Goal: Information Seeking & Learning: Learn about a topic

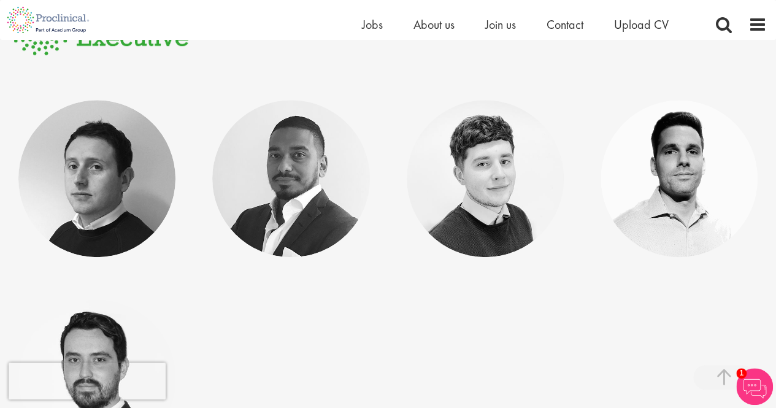
scroll to position [336, 0]
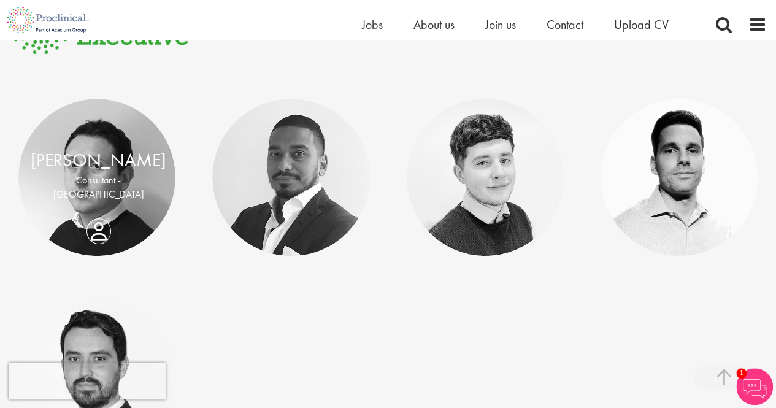
click at [112, 199] on div "Aubrey Gray Consultant - North America" at bounding box center [98, 177] width 160 height 61
click at [103, 208] on div "Aubrey Gray Consultant - North America" at bounding box center [98, 177] width 160 height 61
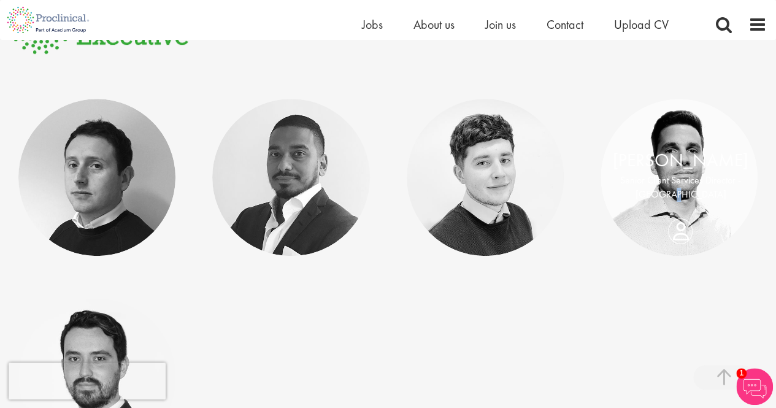
click at [686, 191] on p "Senior Client Services Director - North America" at bounding box center [681, 187] width 136 height 28
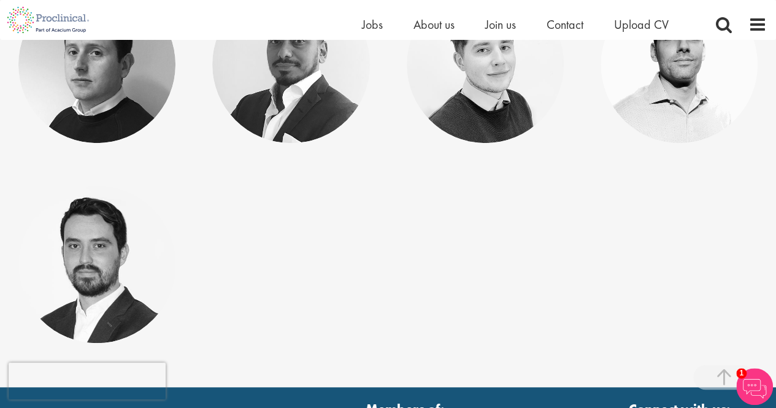
scroll to position [453, 0]
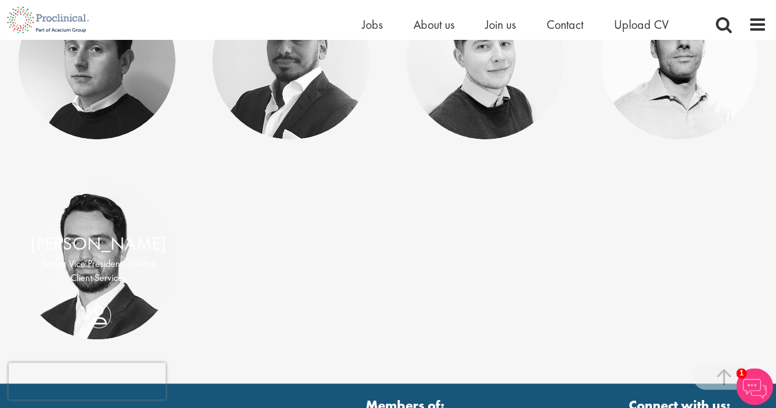
click at [100, 273] on p "Senior Vice President - Global Client Services" at bounding box center [99, 271] width 136 height 28
click at [98, 291] on div "Sam Barry Senior Vice President - Global Client Services" at bounding box center [98, 261] width 160 height 61
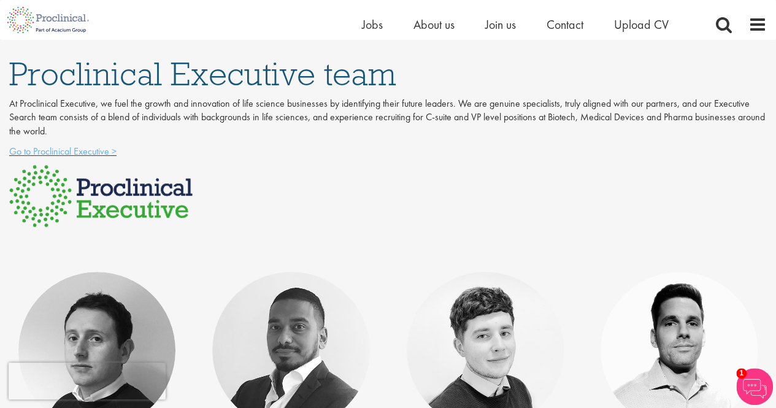
scroll to position [76, 0]
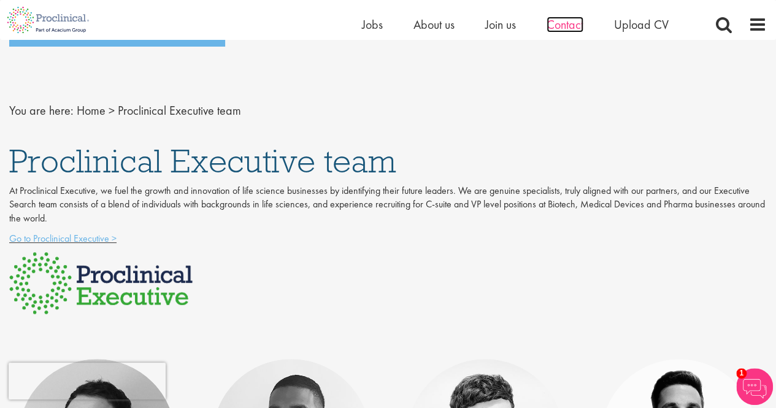
click at [561, 25] on span "Contact" at bounding box center [565, 25] width 37 height 16
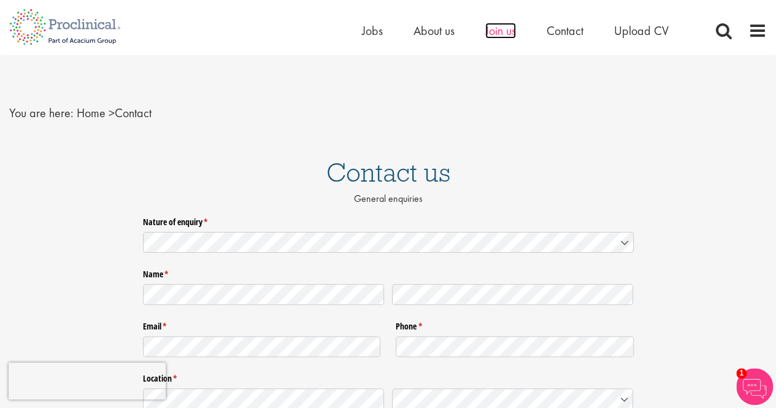
click at [501, 31] on span "Join us" at bounding box center [500, 31] width 31 height 16
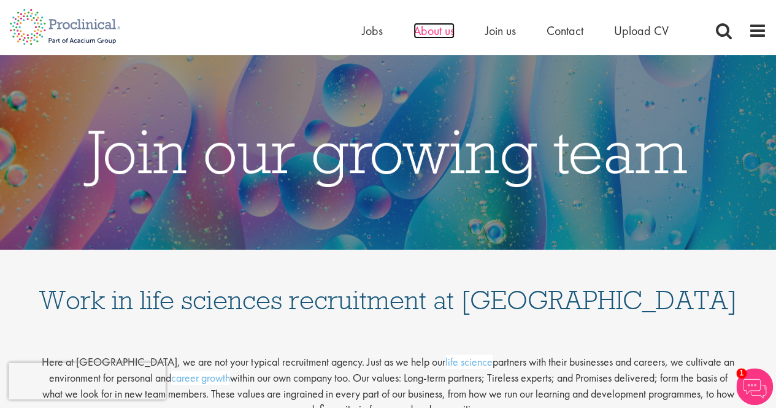
click at [439, 32] on span "About us" at bounding box center [434, 31] width 41 height 16
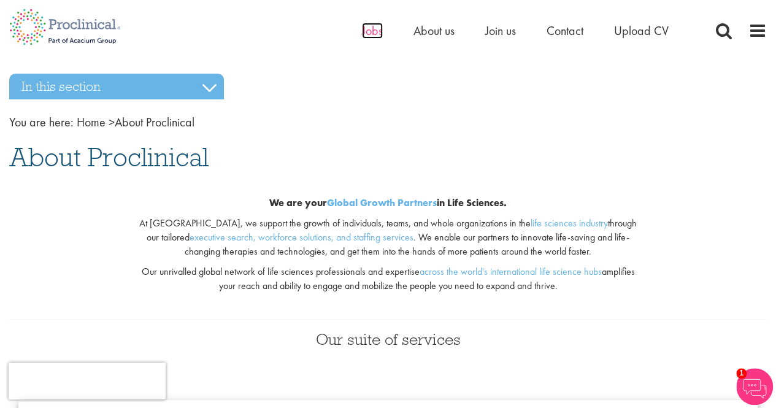
click at [376, 38] on span "Jobs" at bounding box center [372, 31] width 21 height 16
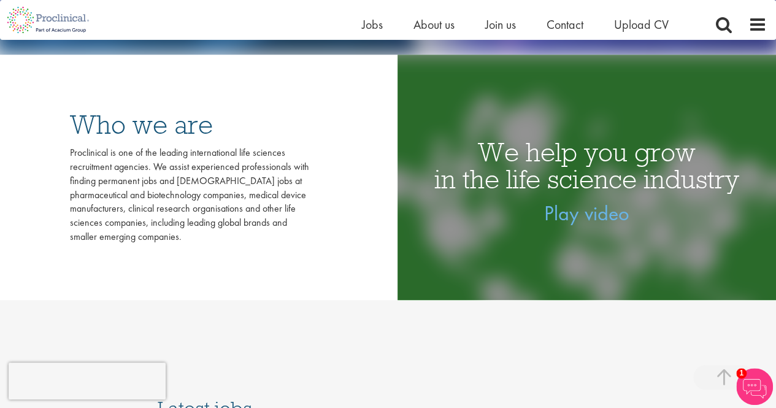
scroll to position [234, 0]
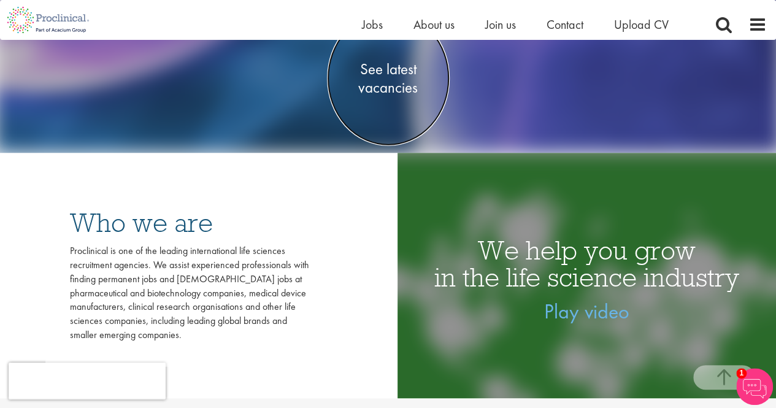
click at [398, 79] on span "See latest vacancies" at bounding box center [388, 78] width 123 height 37
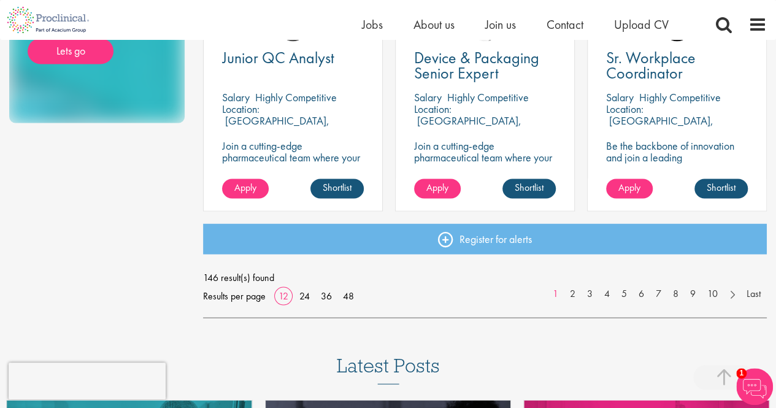
scroll to position [954, 0]
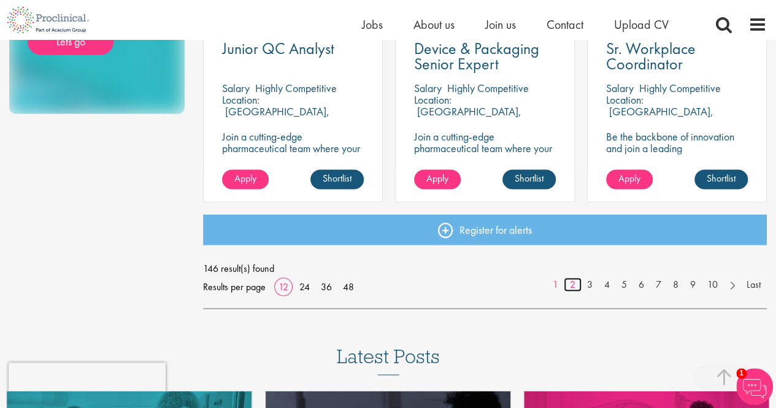
click at [574, 285] on link "2" at bounding box center [573, 284] width 18 height 14
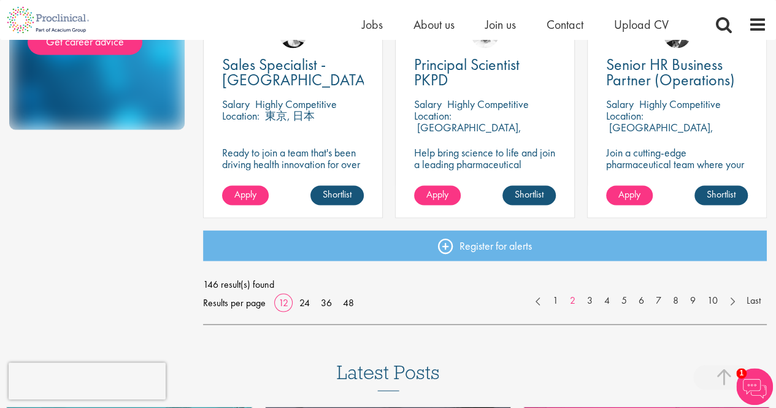
scroll to position [941, 0]
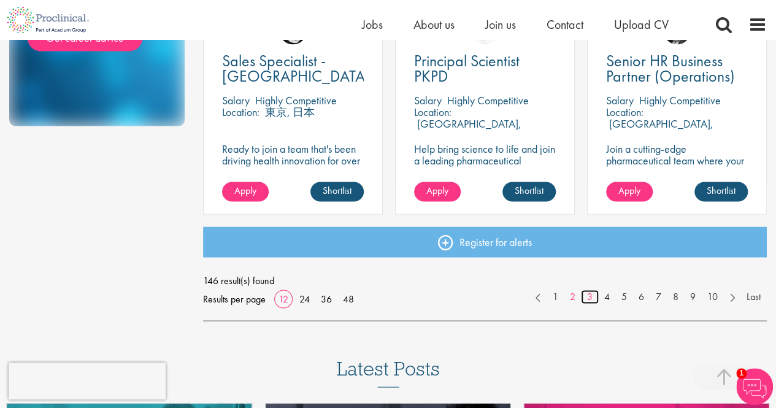
click at [588, 296] on link "3" at bounding box center [590, 297] width 18 height 14
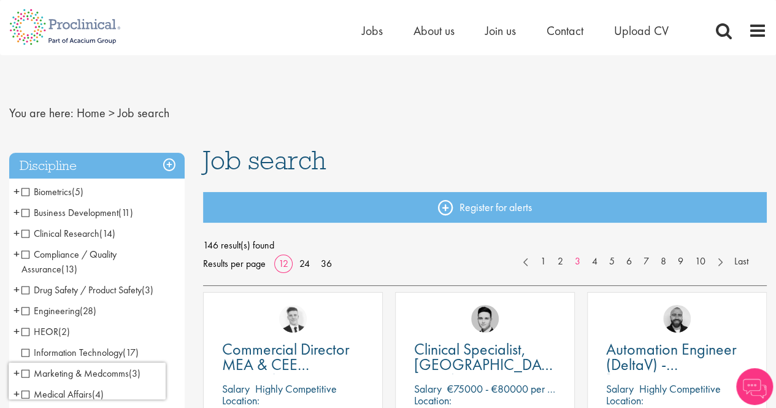
drag, startPoint x: 741, startPoint y: 250, endPoint x: 769, endPoint y: 231, distance: 33.7
drag, startPoint x: 491, startPoint y: 81, endPoint x: 438, endPoint y: 59, distance: 57.8
drag, startPoint x: 96, startPoint y: 280, endPoint x: 77, endPoint y: 310, distance: 35.6
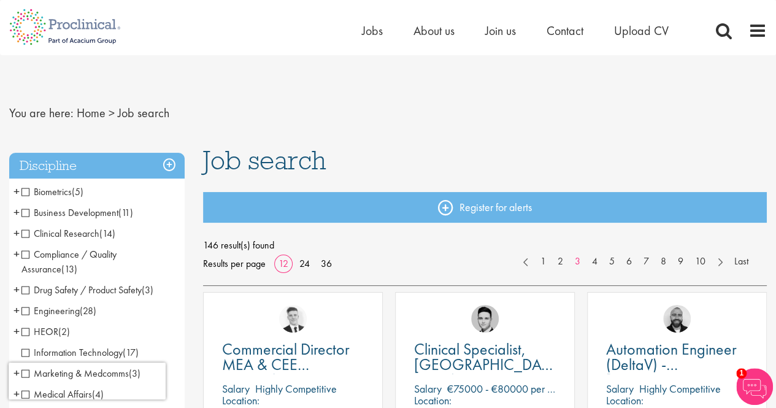
click at [77, 310] on ul "Biometrics (5) - + Statistics (4) Programming (1) Business Development (11) - +…" at bounding box center [96, 335] width 175 height 307
drag, startPoint x: 319, startPoint y: 161, endPoint x: 169, endPoint y: 196, distance: 154.4
click at [233, 172] on span "Job search" at bounding box center [264, 160] width 123 height 33
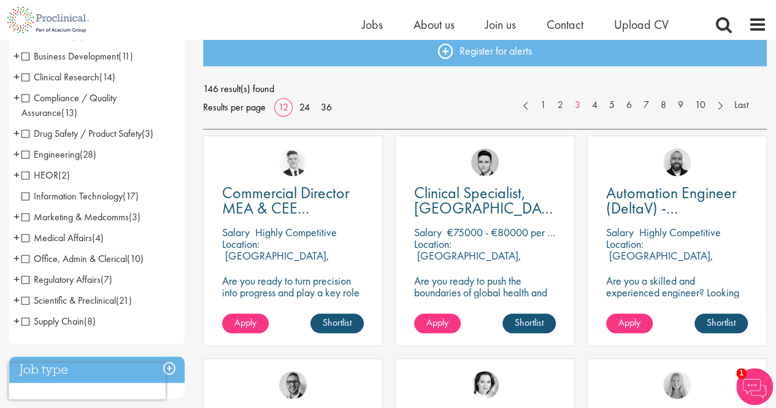
scroll to position [128, 0]
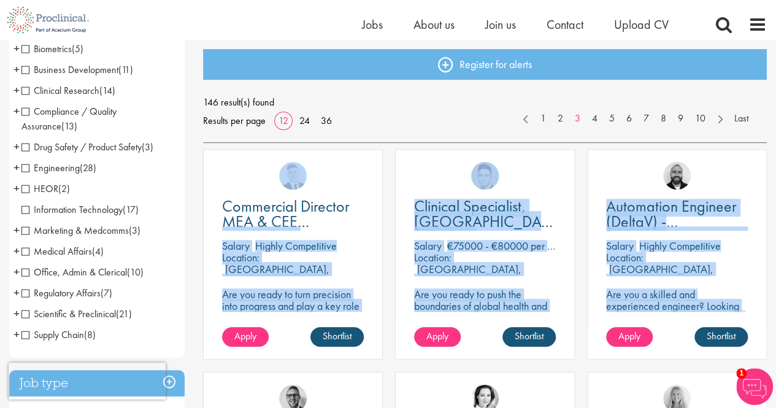
drag, startPoint x: 590, startPoint y: 150, endPoint x: 372, endPoint y: 224, distance: 230.5
click at [26, 69] on span "Business Development" at bounding box center [69, 69] width 97 height 13
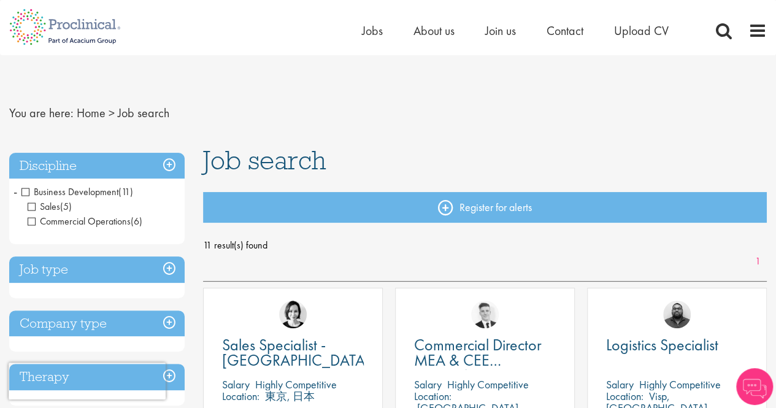
click at [32, 207] on span "Sales" at bounding box center [44, 206] width 33 height 13
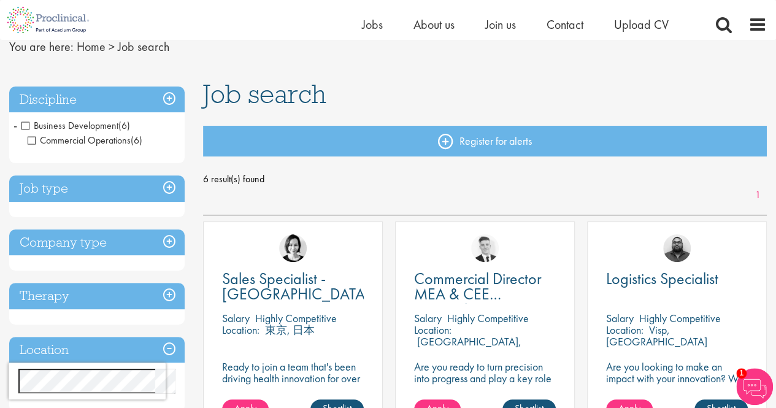
scroll to position [55, 0]
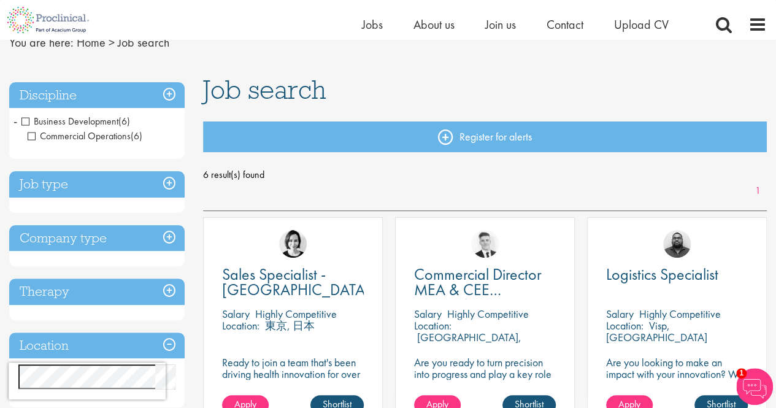
click at [131, 184] on h3 "Job type" at bounding box center [96, 184] width 175 height 26
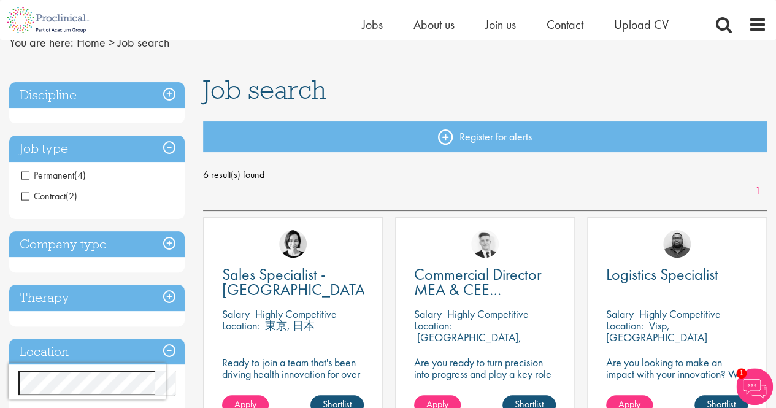
click at [112, 155] on h3 "Job type" at bounding box center [96, 149] width 175 height 26
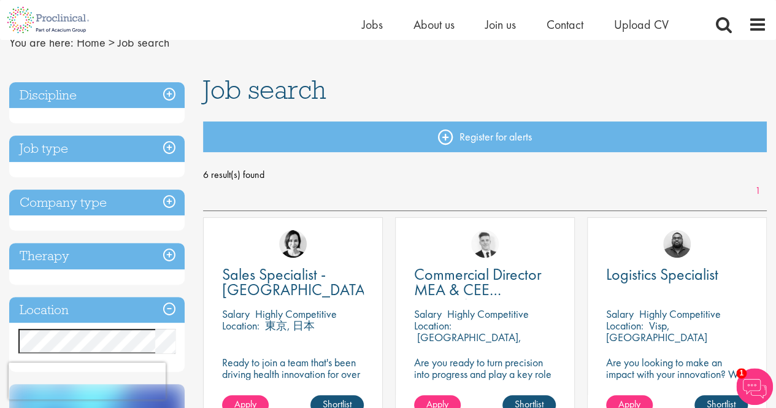
click at [110, 207] on h3 "Company type" at bounding box center [96, 203] width 175 height 26
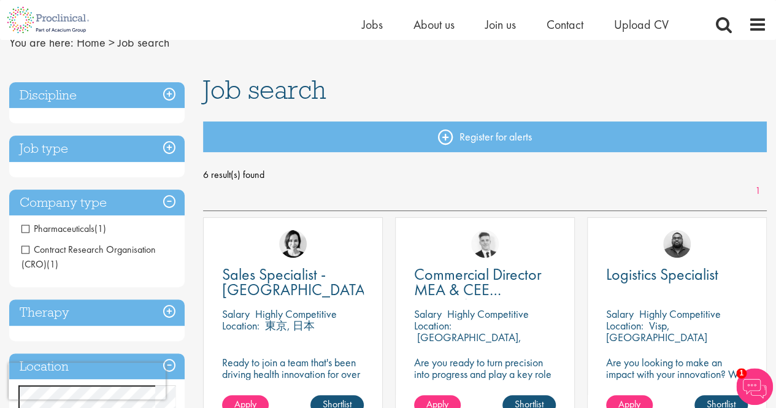
click at [110, 207] on h3 "Company type" at bounding box center [96, 203] width 175 height 26
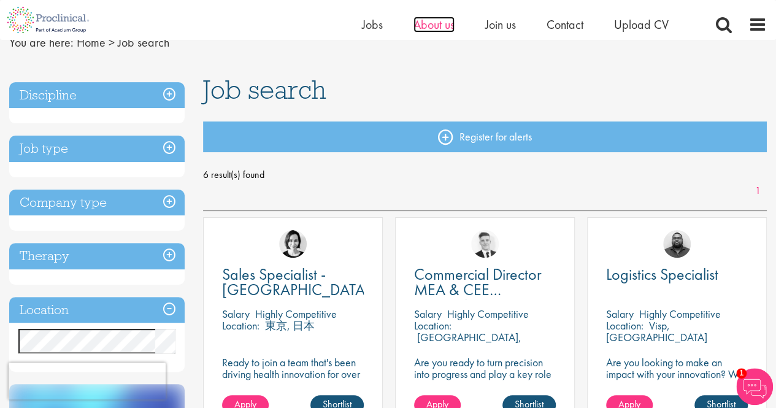
click at [430, 30] on span "About us" at bounding box center [434, 25] width 41 height 16
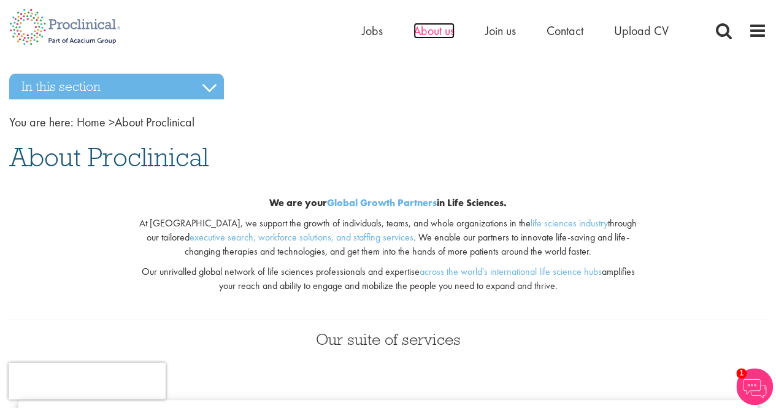
click at [443, 31] on span "About us" at bounding box center [434, 31] width 41 height 16
click at [559, 29] on span "Contact" at bounding box center [565, 31] width 37 height 16
